Goal: Task Accomplishment & Management: Use online tool/utility

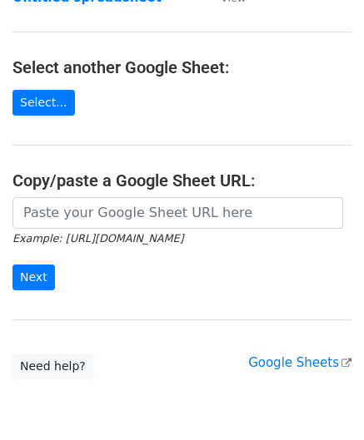
scroll to position [166, 0]
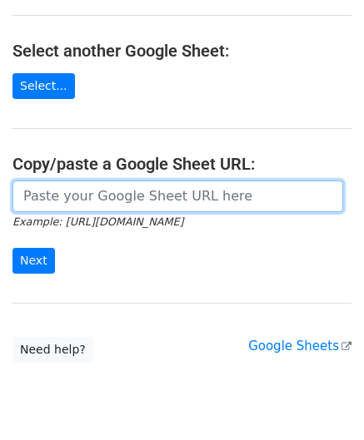
click at [87, 193] on input "url" at bounding box center [177, 197] width 330 height 32
paste input "https://docs.google.com/spreadsheets/d/1mcnLnasJn_k1i85O7lDRVL1LfSgvLRHuNSWMn_5…"
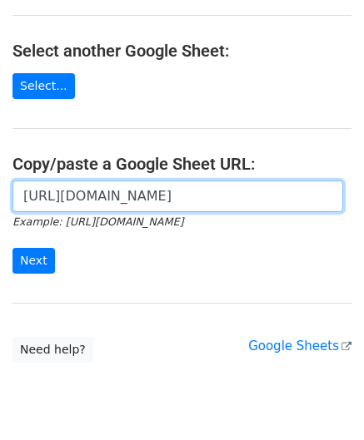
scroll to position [0, 360]
type input "https://docs.google.com/spreadsheets/d/1mcnLnasJn_k1i85O7lDRVL1LfSgvLRHuNSWMn_5…"
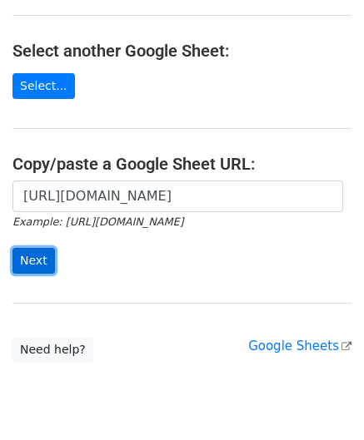
click at [37, 249] on input "Next" at bounding box center [33, 261] width 42 height 26
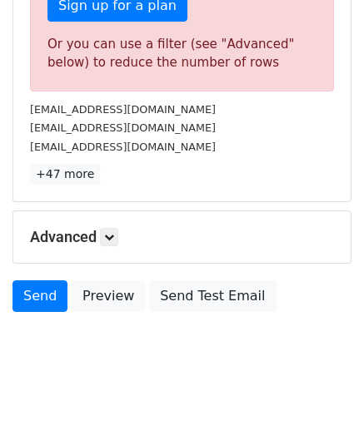
scroll to position [562, 0]
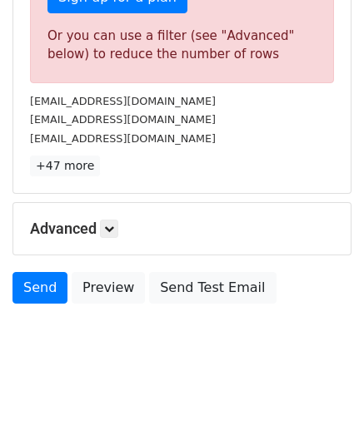
click at [121, 220] on h5 "Advanced" at bounding box center [182, 229] width 304 height 18
click at [114, 229] on icon at bounding box center [109, 229] width 10 height 10
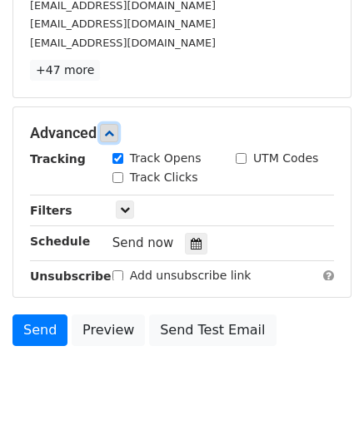
scroll to position [672, 0]
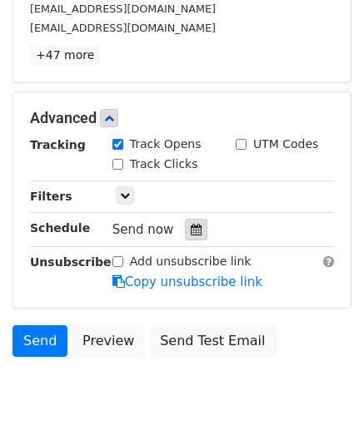
click at [185, 219] on div at bounding box center [196, 230] width 22 height 22
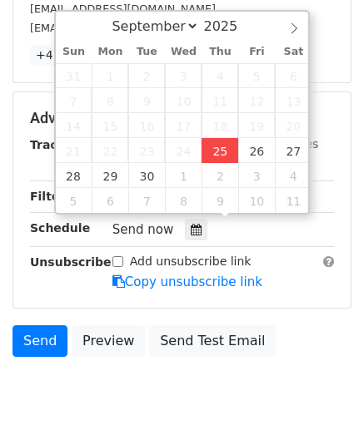
type input "[DATE] 12:00"
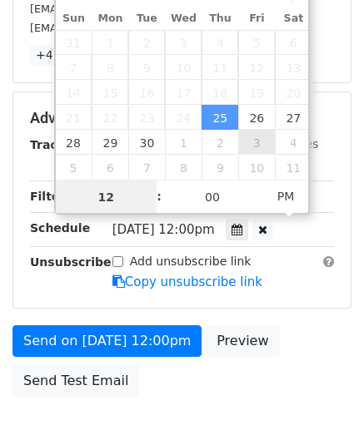
paste input "8"
type input "8"
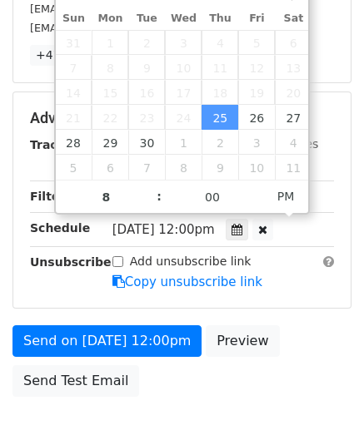
type input "[DATE] 20:00"
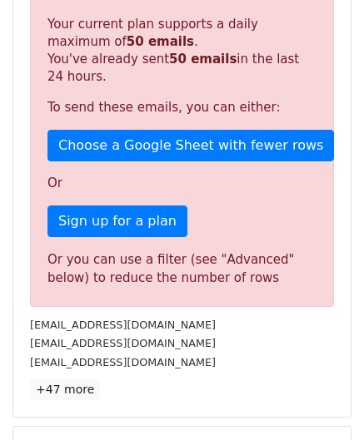
scroll to position [693, 0]
